Goal: Use online tool/utility: Utilize a website feature to perform a specific function

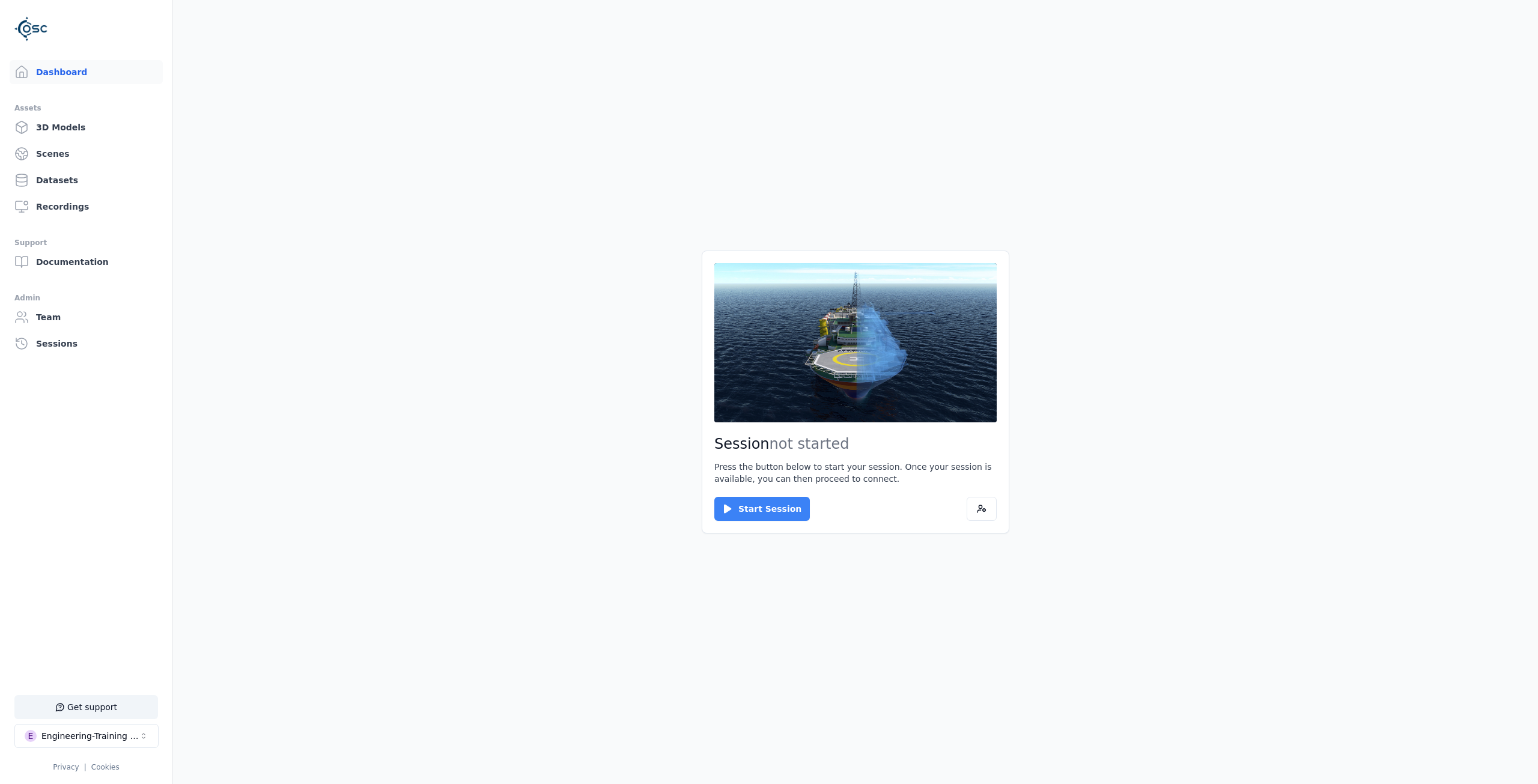
click at [753, 507] on button "Start Session" at bounding box center [762, 508] width 96 height 24
click at [741, 497] on button "Connect" at bounding box center [741, 508] width 55 height 24
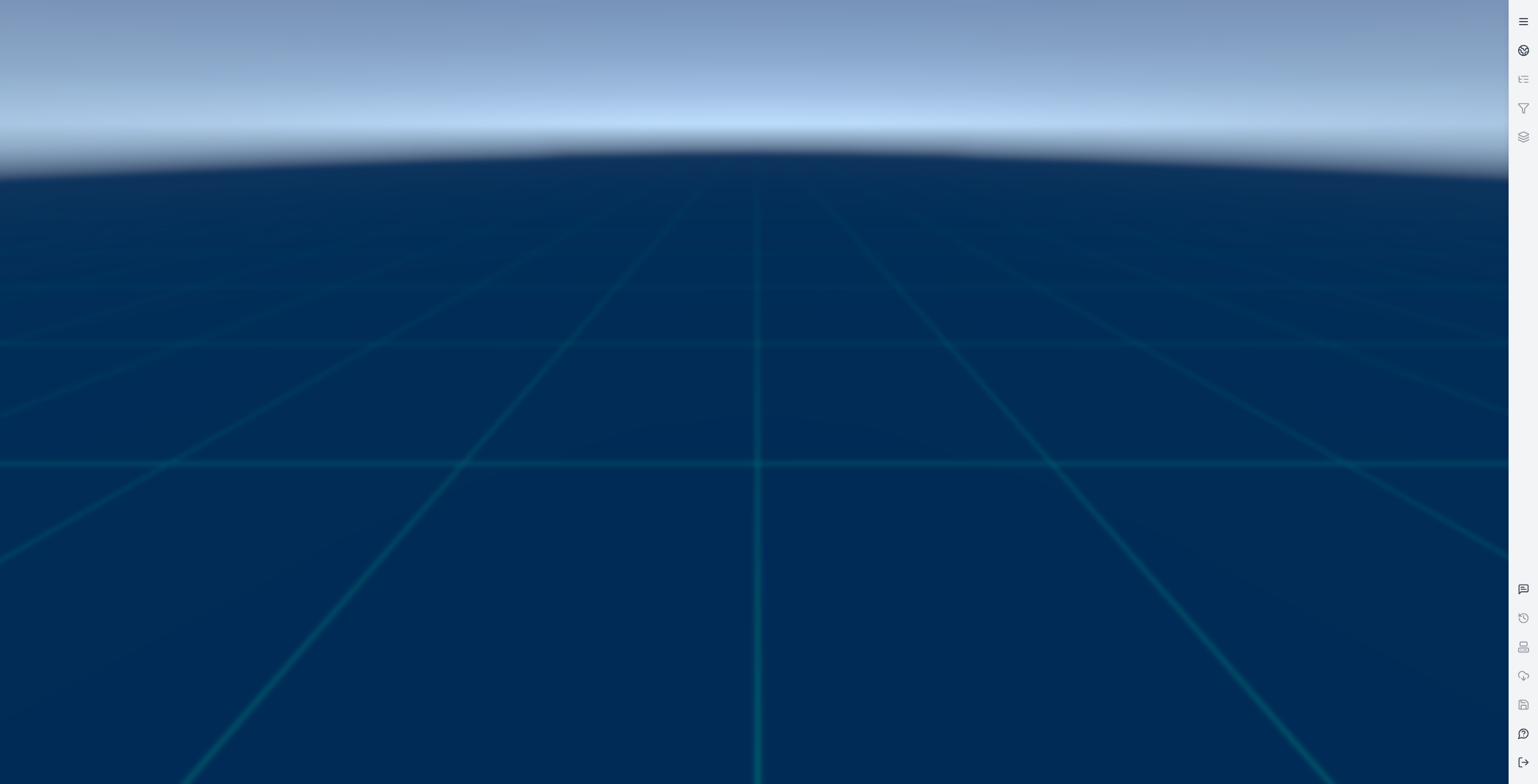
click at [1521, 18] on icon at bounding box center [1524, 22] width 12 height 12
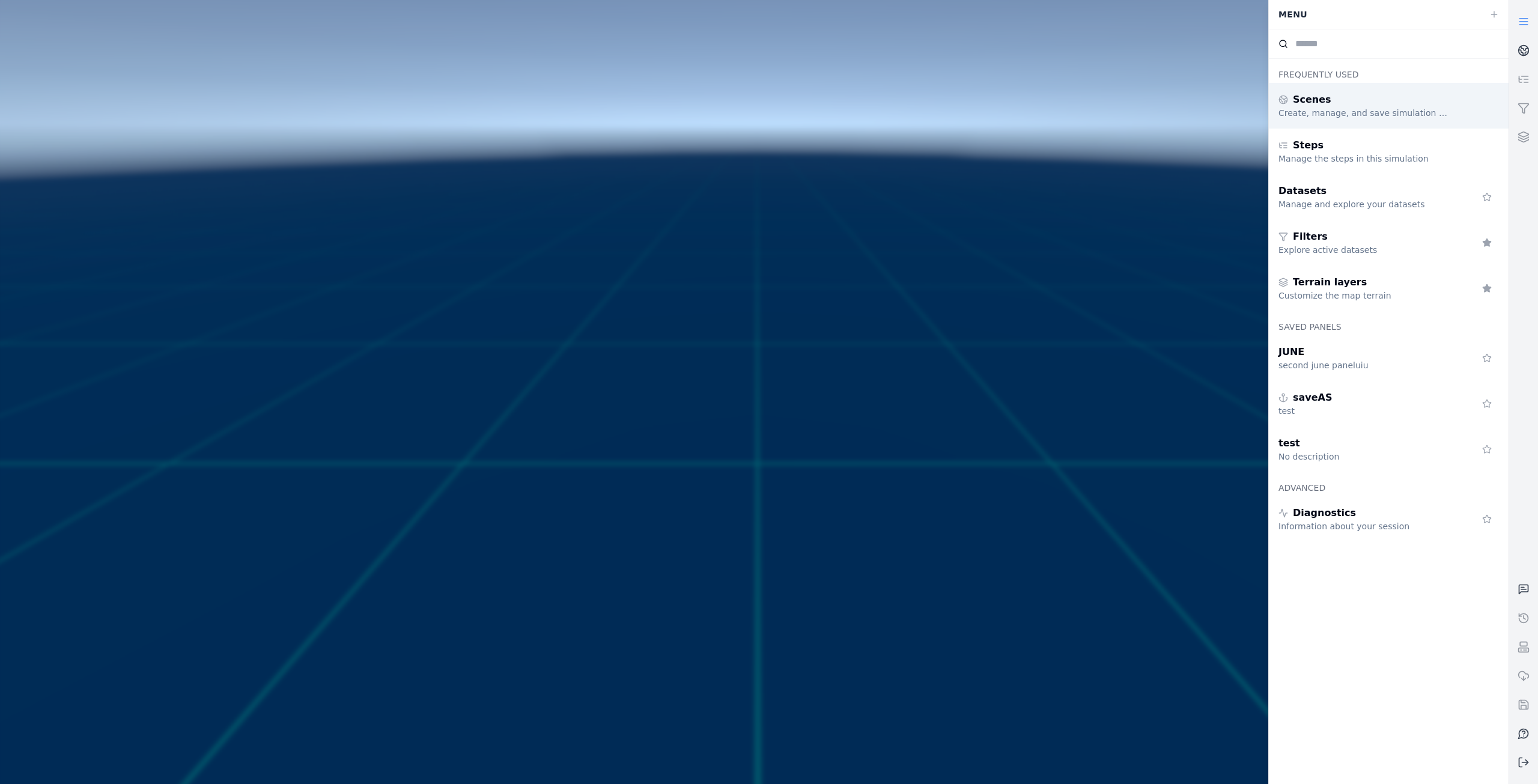
click at [1375, 106] on div "Scenes" at bounding box center [1364, 100] width 173 height 14
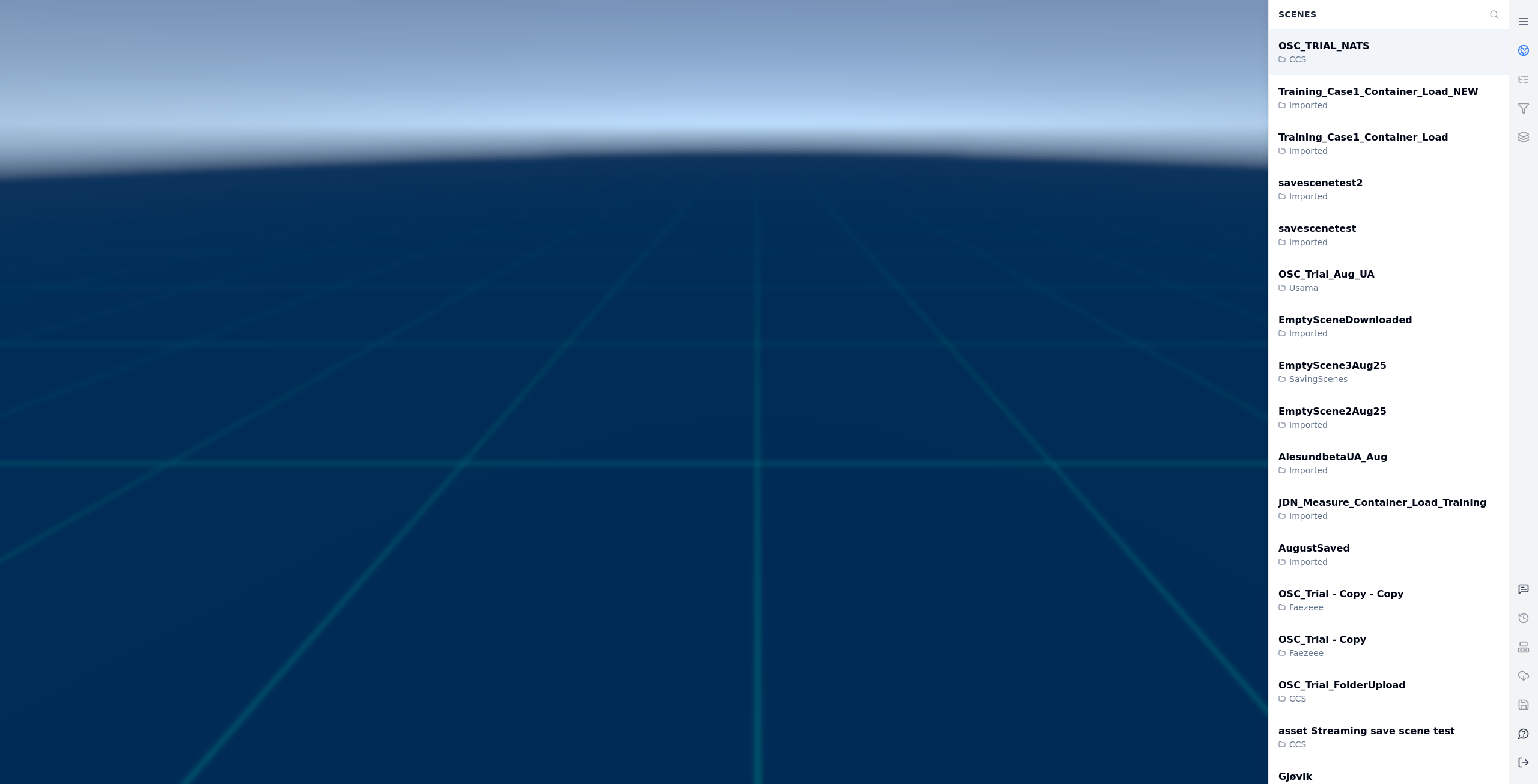
click at [1341, 44] on div "OSC_TRIAL_NATS" at bounding box center [1324, 46] width 91 height 14
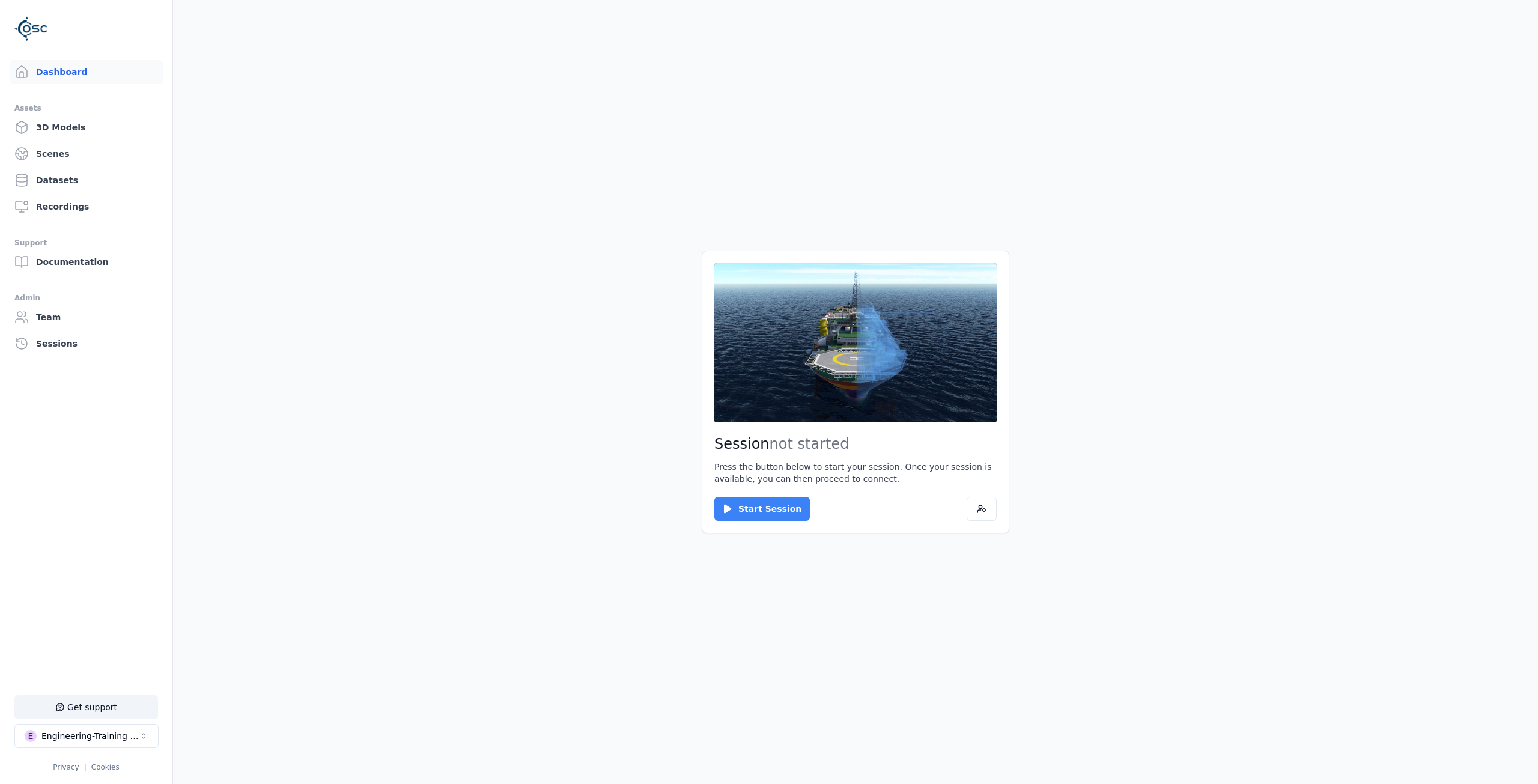
click at [750, 509] on button "Start Session" at bounding box center [762, 508] width 96 height 24
click at [741, 509] on button "Connect" at bounding box center [741, 508] width 55 height 24
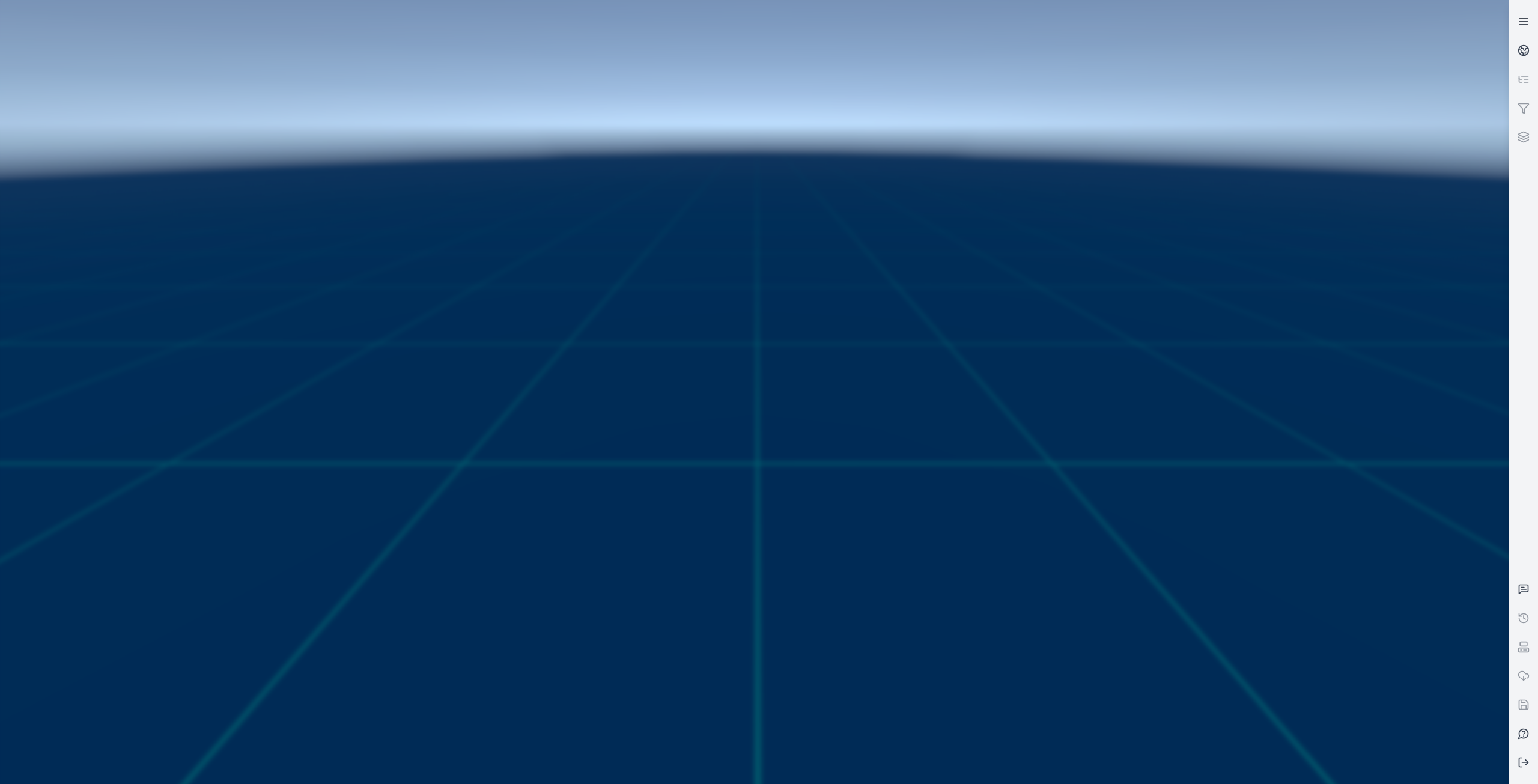
click at [1521, 15] on link at bounding box center [1523, 21] width 29 height 29
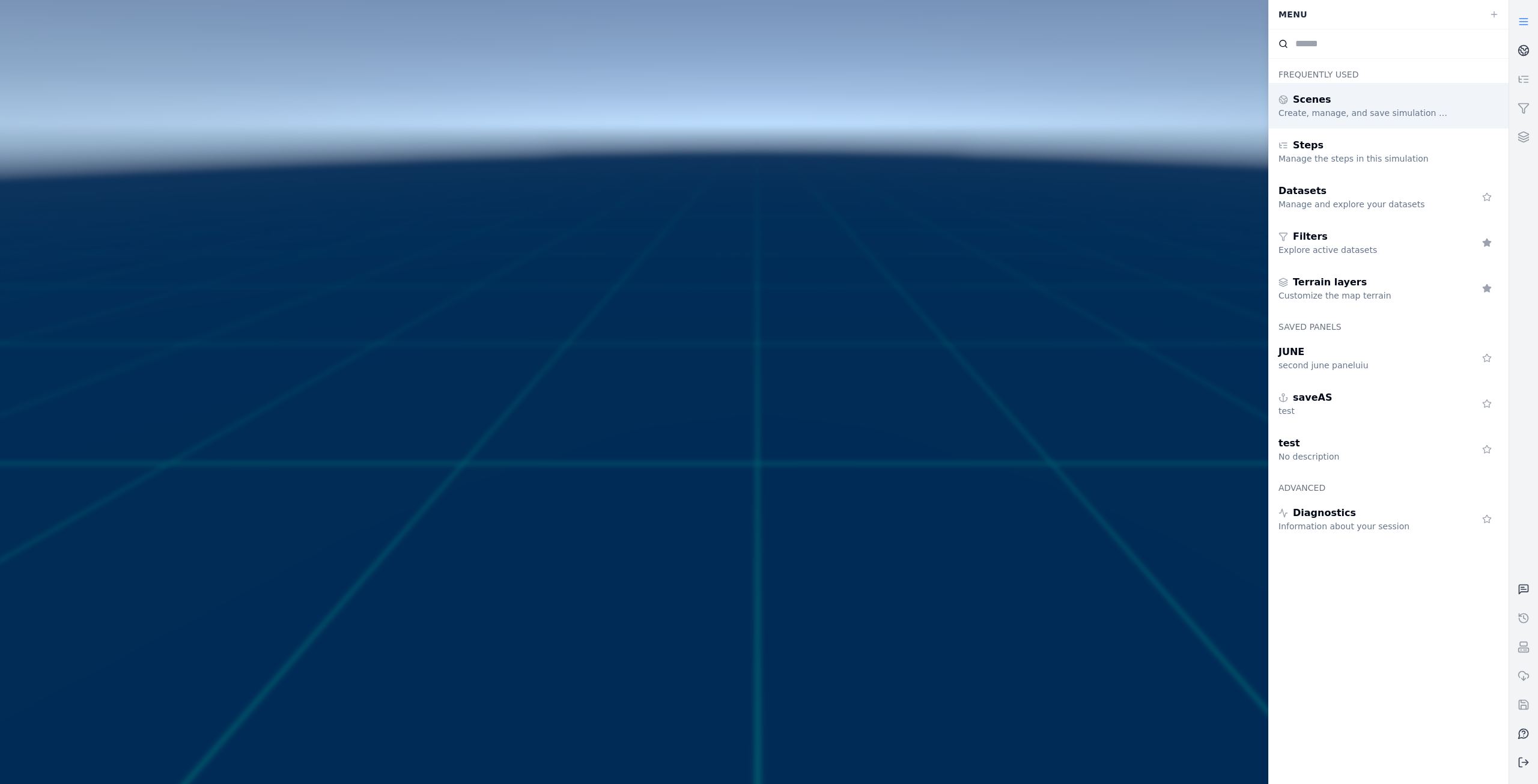
click at [1326, 108] on div "Create, manage, and save simulation scenes" at bounding box center [1364, 113] width 173 height 12
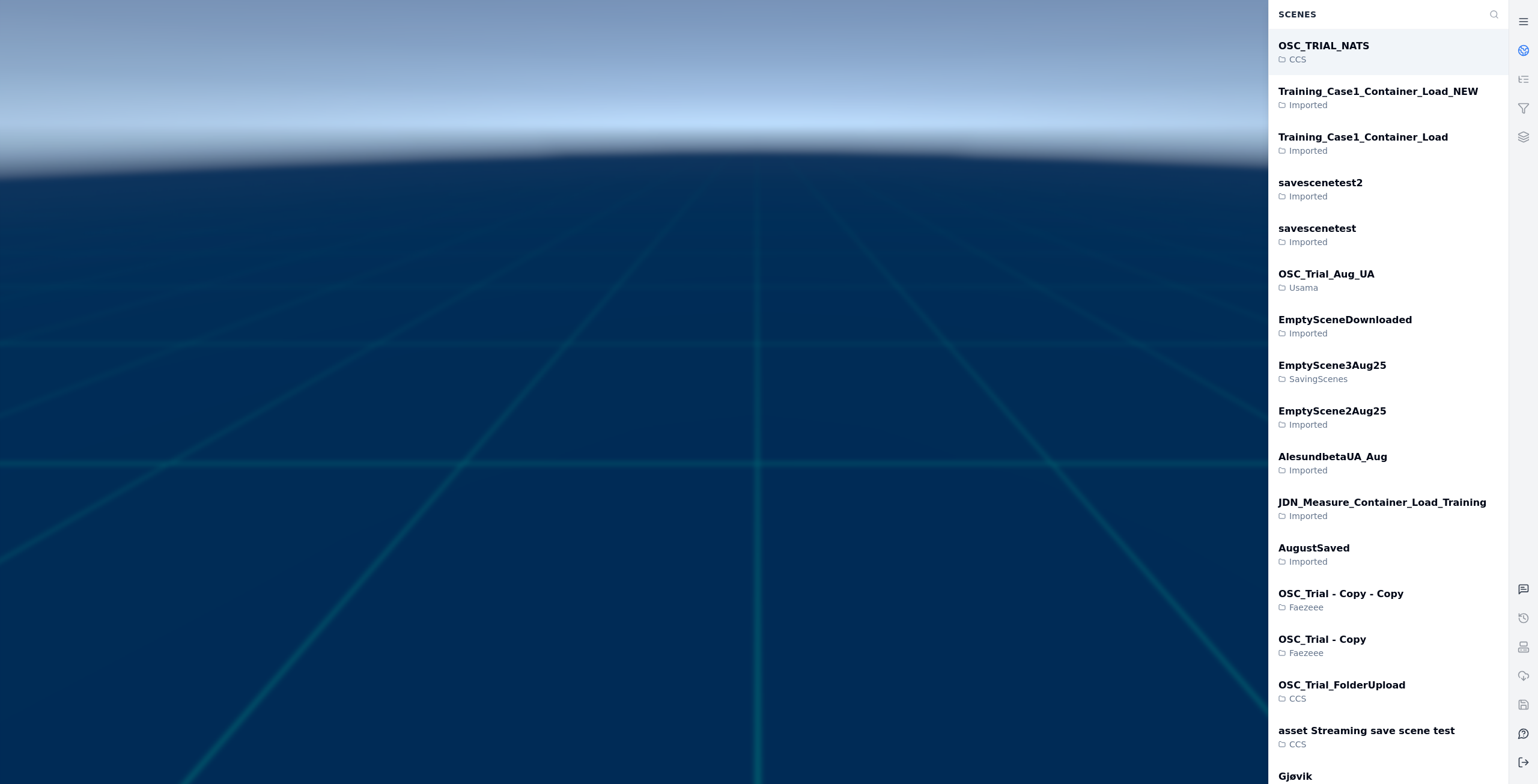
click at [1336, 60] on div "CCS" at bounding box center [1324, 60] width 91 height 12
